Goal: Task Accomplishment & Management: Complete application form

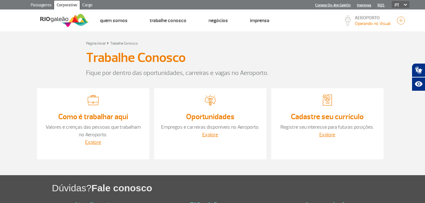
click at [210, 131] on div "Explore" at bounding box center [210, 135] width 100 height 8
click at [209, 134] on link "Explore" at bounding box center [210, 135] width 16 height 6
click at [326, 135] on link "Explore" at bounding box center [327, 135] width 16 height 6
click at [214, 135] on link "Explore" at bounding box center [210, 135] width 16 height 6
